Goal: Task Accomplishment & Management: Complete application form

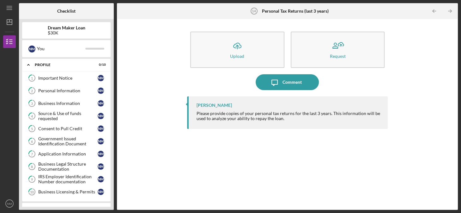
scroll to position [88, 0]
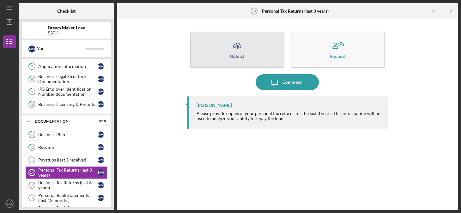
click at [237, 49] on icon "Icon/Upload" at bounding box center [237, 46] width 16 height 16
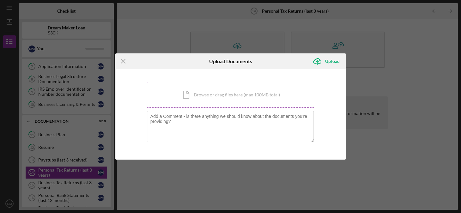
click at [208, 94] on div "Icon/Document Browse or drag files here (max 100MB total) Tap to choose files o…" at bounding box center [231, 95] width 168 height 26
click at [217, 95] on div "Icon/Document Browse or drag files here (max 100MB total) Tap to choose files o…" at bounding box center [231, 95] width 168 height 26
click at [201, 96] on div "Icon/Document Browse or drag files here (max 100MB total) Tap to choose files o…" at bounding box center [231, 95] width 168 height 26
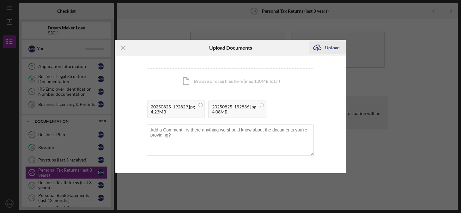
click at [333, 48] on div "Upload" at bounding box center [332, 47] width 14 height 13
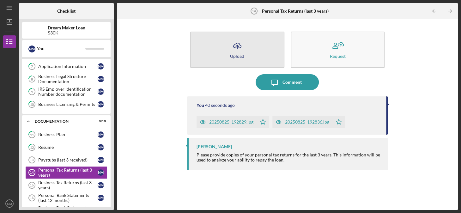
click at [237, 50] on icon "Icon/Upload" at bounding box center [237, 46] width 16 height 16
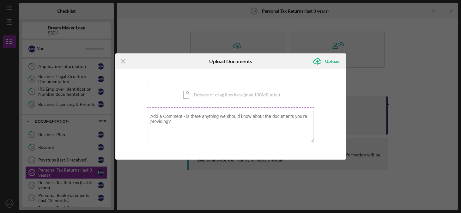
click at [211, 95] on div "Icon/Document Browse or drag files here (max 100MB total) Tap to choose files o…" at bounding box center [231, 95] width 168 height 26
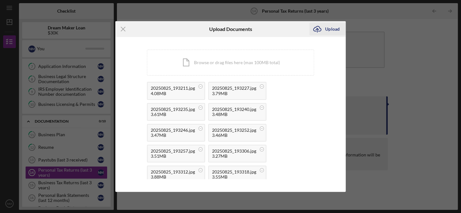
click at [330, 27] on div "Upload" at bounding box center [332, 29] width 14 height 13
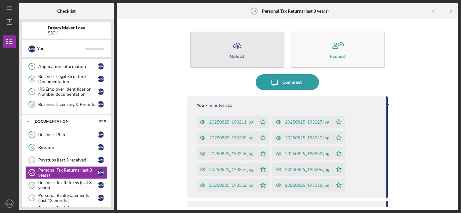
click at [230, 52] on icon "Icon/Upload" at bounding box center [237, 46] width 16 height 16
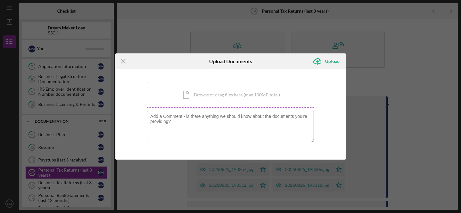
click at [199, 99] on div "Icon/Document Browse or drag files here (max 100MB total) Tap to choose files o…" at bounding box center [231, 95] width 168 height 26
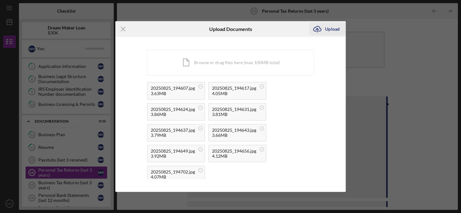
click at [327, 28] on div "Upload" at bounding box center [332, 29] width 14 height 13
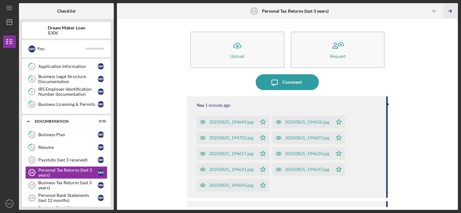
click at [448, 10] on icon "Icon/Table Pagination Arrow" at bounding box center [450, 11] width 14 height 14
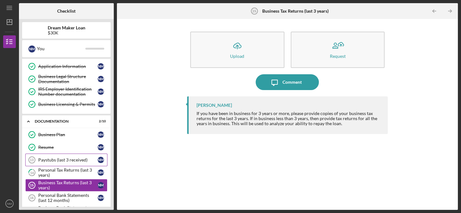
click at [43, 157] on div "Paystubs (last 3 received)" at bounding box center [67, 159] width 59 height 5
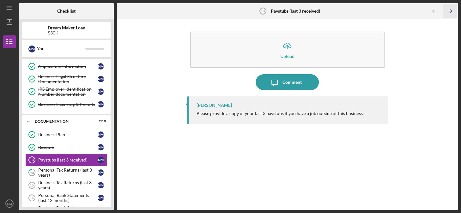
click at [451, 10] on polyline "button" at bounding box center [451, 11] width 2 height 3
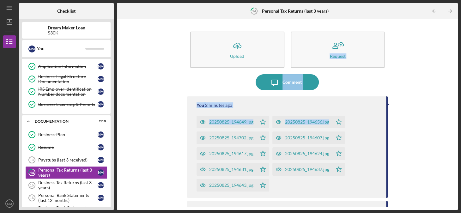
drag, startPoint x: 452, startPoint y: 42, endPoint x: 442, endPoint y: 113, distance: 71.8
click at [442, 113] on div "Icon/Upload Upload Request Icon/Message Comment You 2 minutes ago 20250825_1946…" at bounding box center [287, 114] width 335 height 185
click at [6, 21] on icon "Icon/Dashboard" at bounding box center [10, 22] width 16 height 16
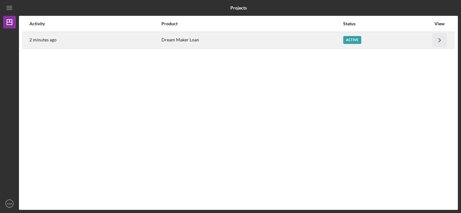
click at [439, 38] on icon "Icon/Navigate" at bounding box center [440, 40] width 14 height 14
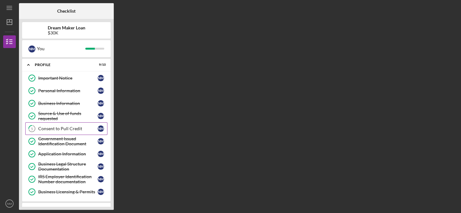
click at [59, 128] on div "Consent to Pull Credit" at bounding box center [67, 128] width 59 height 5
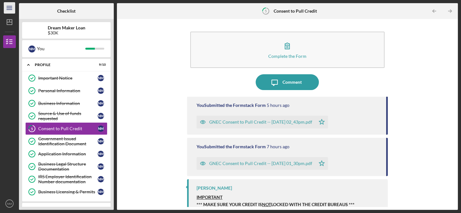
click at [8, 7] on icon "Icon/Menu" at bounding box center [10, 8] width 14 height 14
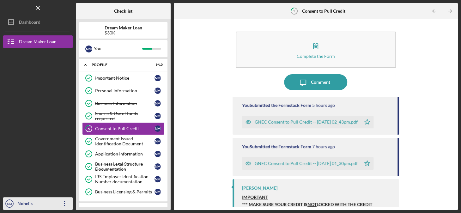
click at [64, 202] on icon "Icon/Overflow" at bounding box center [65, 204] width 16 height 16
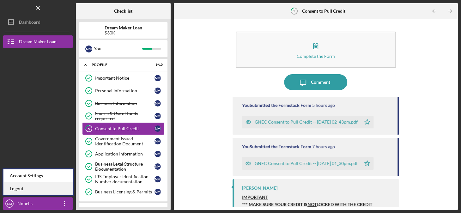
click at [23, 188] on link "Logout" at bounding box center [38, 188] width 70 height 13
